Goal: Task Accomplishment & Management: Manage account settings

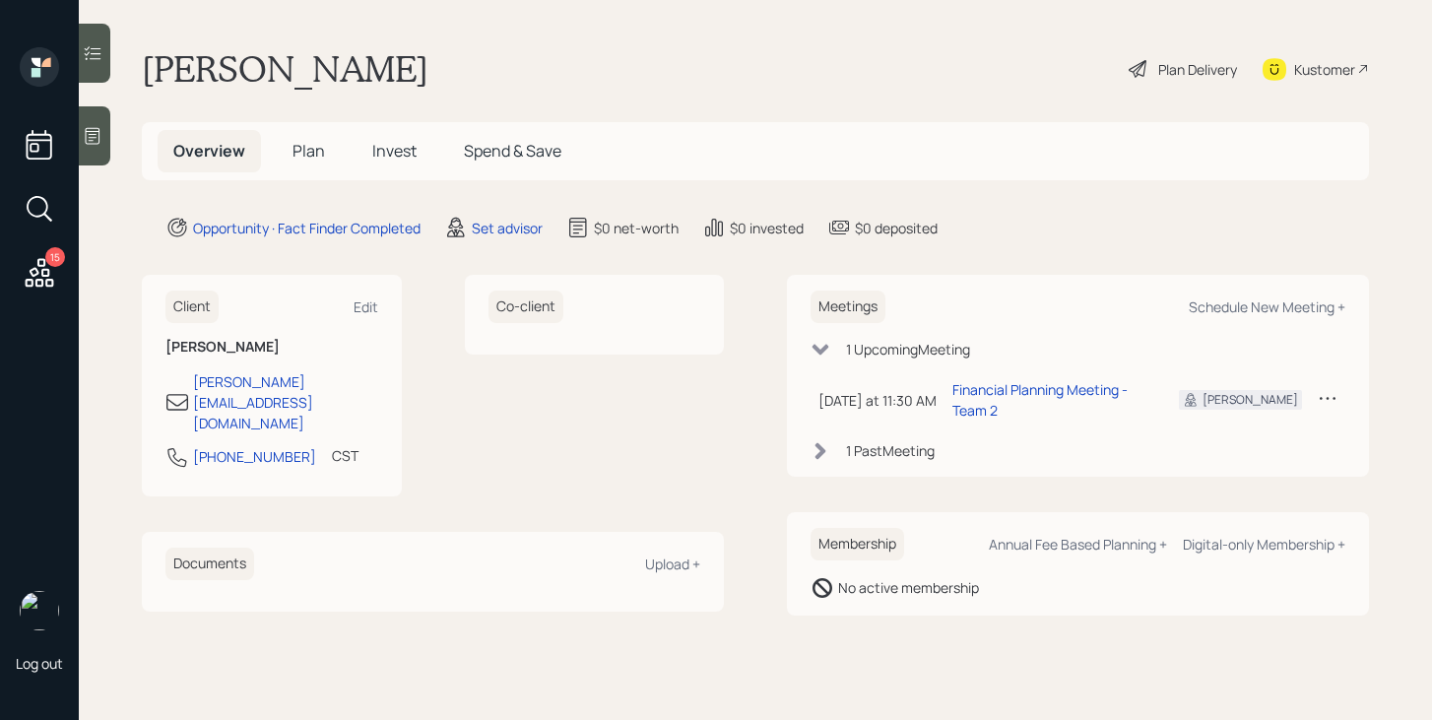
click at [53, 265] on div "15" at bounding box center [55, 257] width 20 height 20
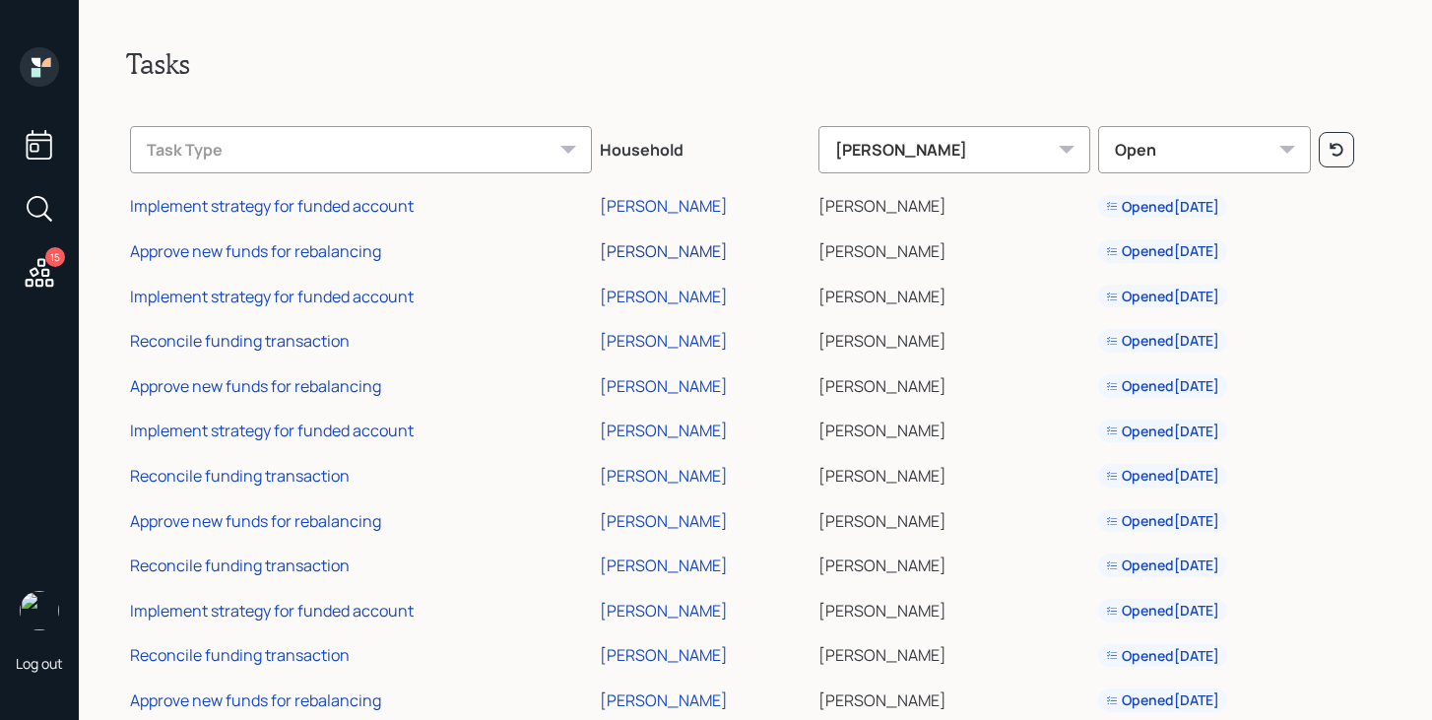
click at [679, 249] on div "[PERSON_NAME]" at bounding box center [664, 251] width 128 height 22
